Goal: Contribute content: Add original content to the website for others to see

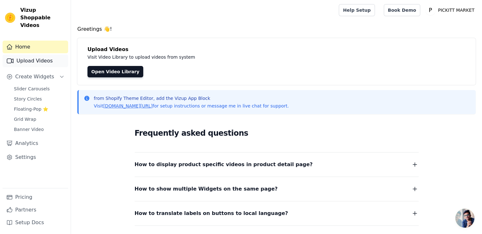
click at [37, 55] on link "Upload Videos" at bounding box center [36, 61] width 66 height 13
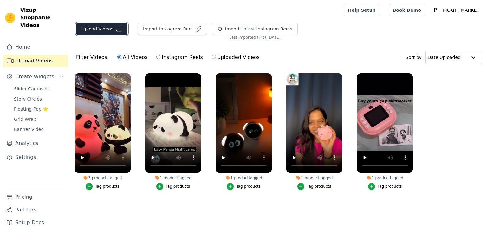
click at [102, 32] on button "Upload Videos" at bounding box center [101, 29] width 51 height 12
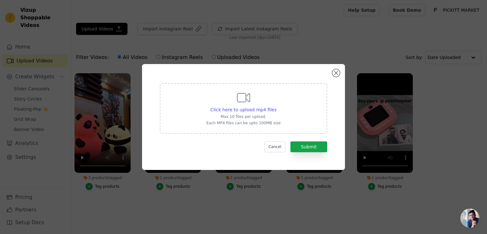
click at [276, 126] on div "Click here to upload mp4 files Max 10 files per upload. Each MP4 files can be u…" at bounding box center [243, 108] width 167 height 51
click at [276, 107] on input "Click here to upload mp4 files Max 10 files per upload. Each MP4 files can be u…" at bounding box center [276, 106] width 0 height 0
click at [336, 75] on button "Close modal" at bounding box center [336, 73] width 8 height 8
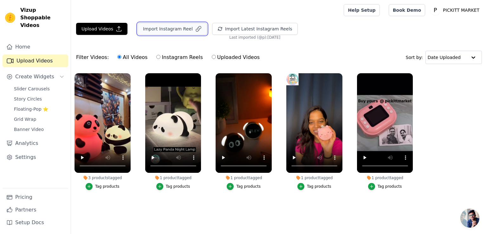
click at [184, 28] on button "Import Instagram Reel" at bounding box center [172, 29] width 69 height 12
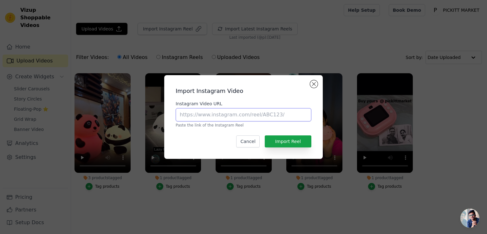
click at [215, 116] on input "Instagram Video URL" at bounding box center [244, 114] width 136 height 13
paste input "[URL][DOMAIN_NAME]"
type input "[URL][DOMAIN_NAME]"
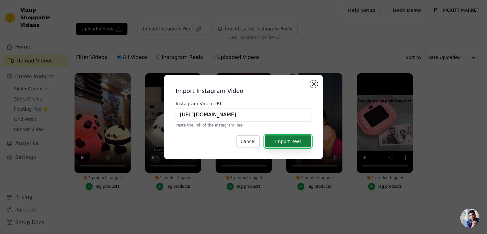
click at [287, 140] on button "Import Reel" at bounding box center [288, 141] width 47 height 12
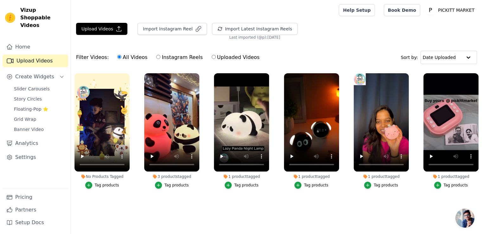
click at [99, 187] on div "Tag products" at bounding box center [107, 185] width 24 height 5
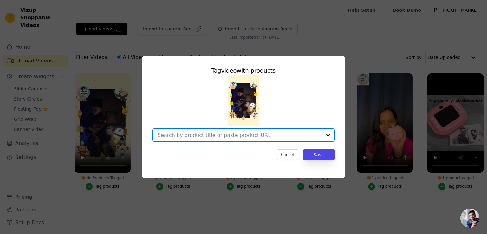
click at [202, 136] on input "No Products Tagged Tag video with products Option undefined, selected. Select i…" at bounding box center [240, 135] width 164 height 6
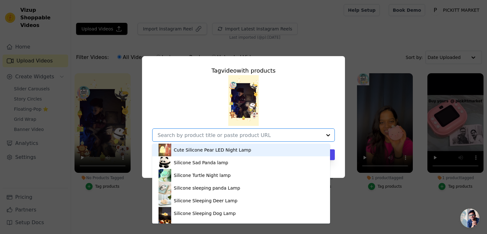
type input "p"
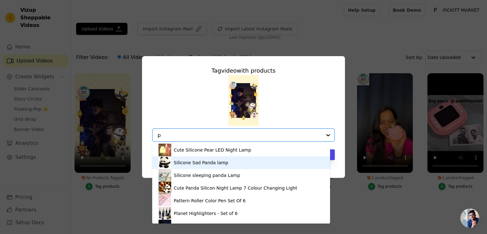
click at [200, 163] on div "Silicone Sad Panda lamp" at bounding box center [201, 163] width 55 height 6
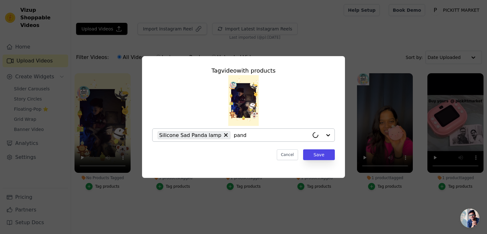
type input "panda"
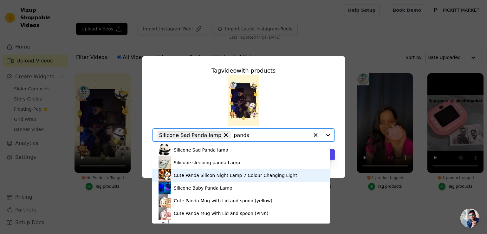
click at [227, 177] on div "Cute Panda Silicon Night Lamp 7 Colour Changing Light" at bounding box center [235, 175] width 123 height 6
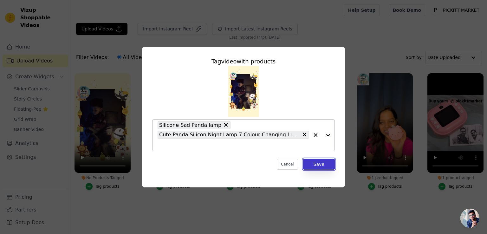
click at [319, 165] on button "Save" at bounding box center [319, 164] width 32 height 11
